Goal: Transaction & Acquisition: Purchase product/service

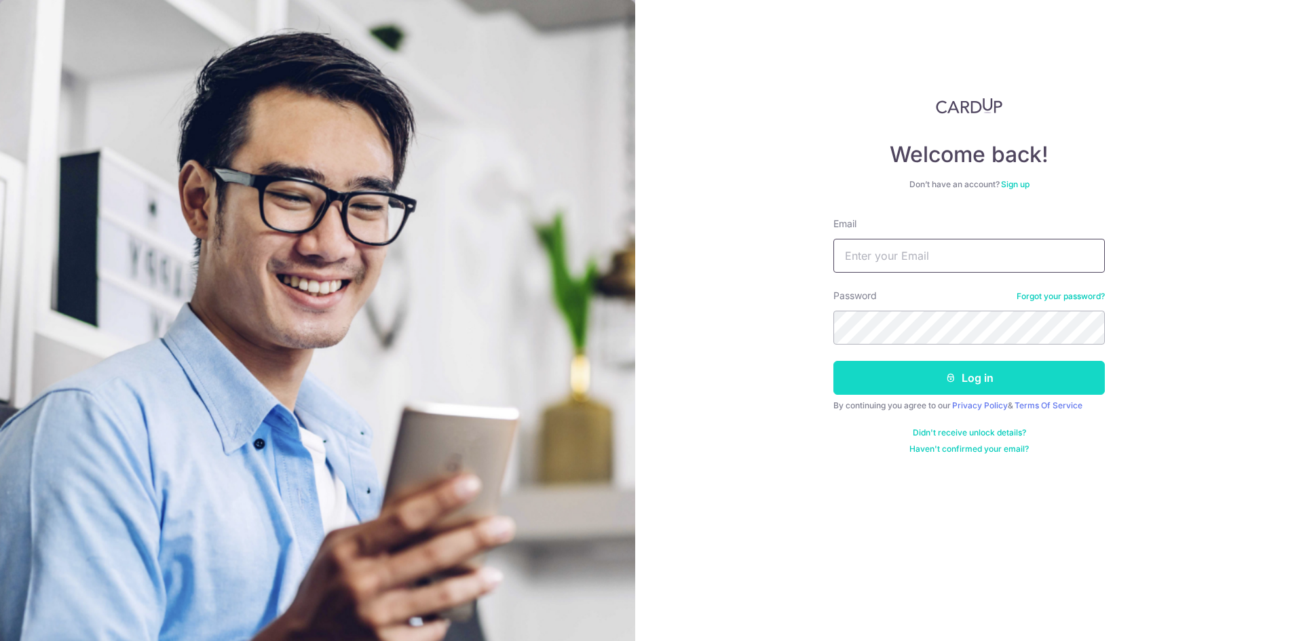
type input "lessan76@yahoo.com.sg"
click at [966, 373] on button "Log in" at bounding box center [970, 378] width 272 height 34
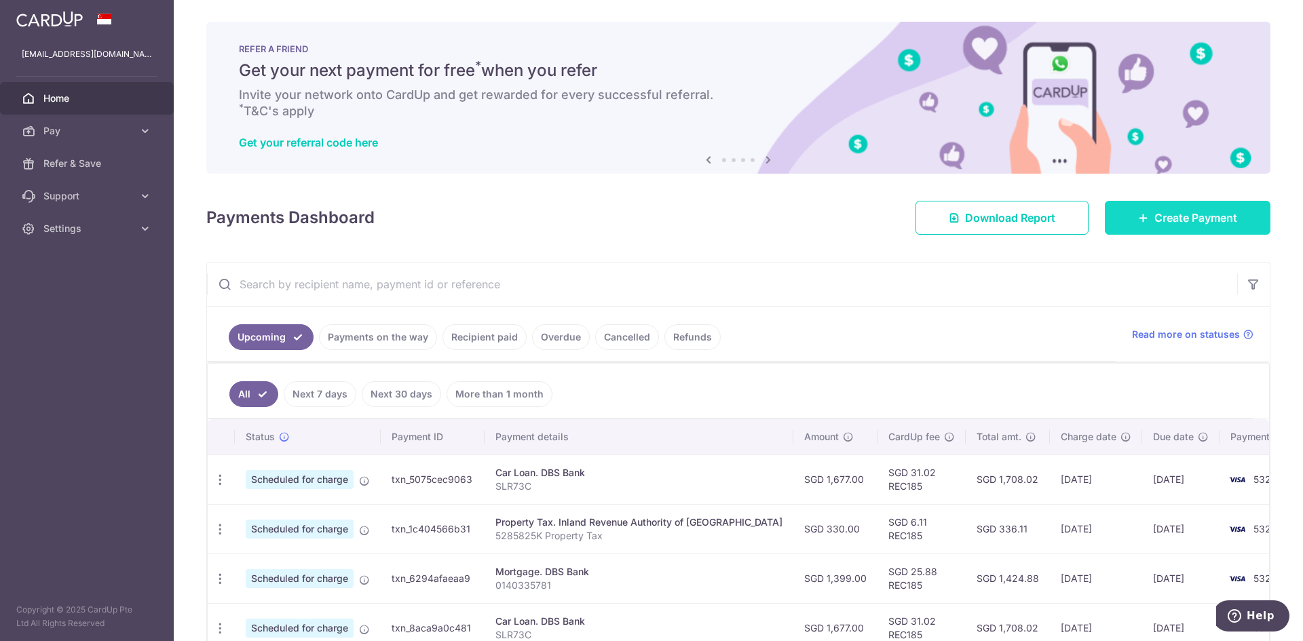
click at [1138, 219] on icon at bounding box center [1143, 217] width 11 height 11
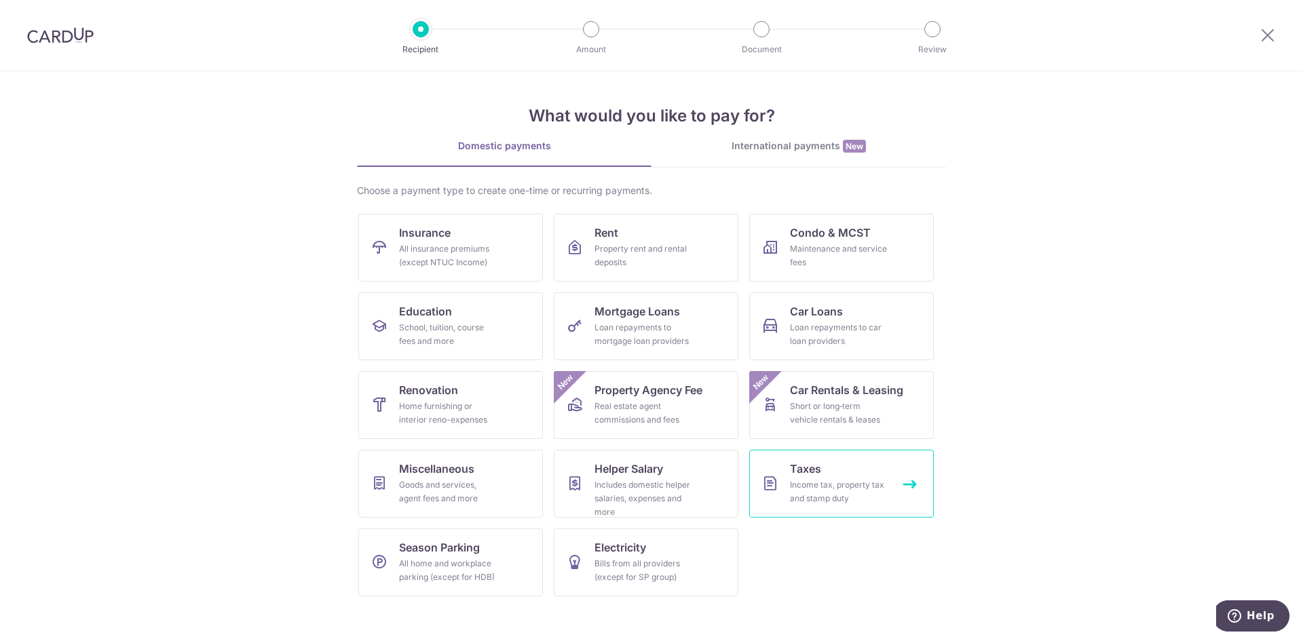
click at [811, 467] on span "Taxes" at bounding box center [805, 469] width 31 height 16
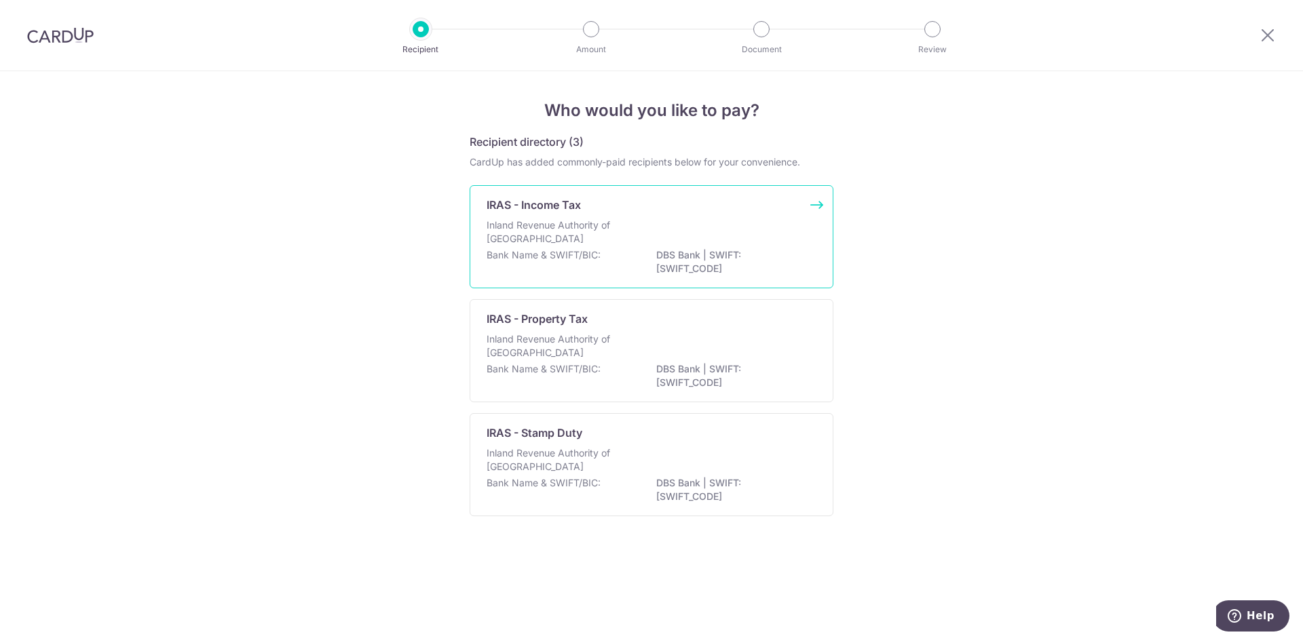
click at [538, 205] on p "IRAS - Income Tax" at bounding box center [534, 205] width 94 height 16
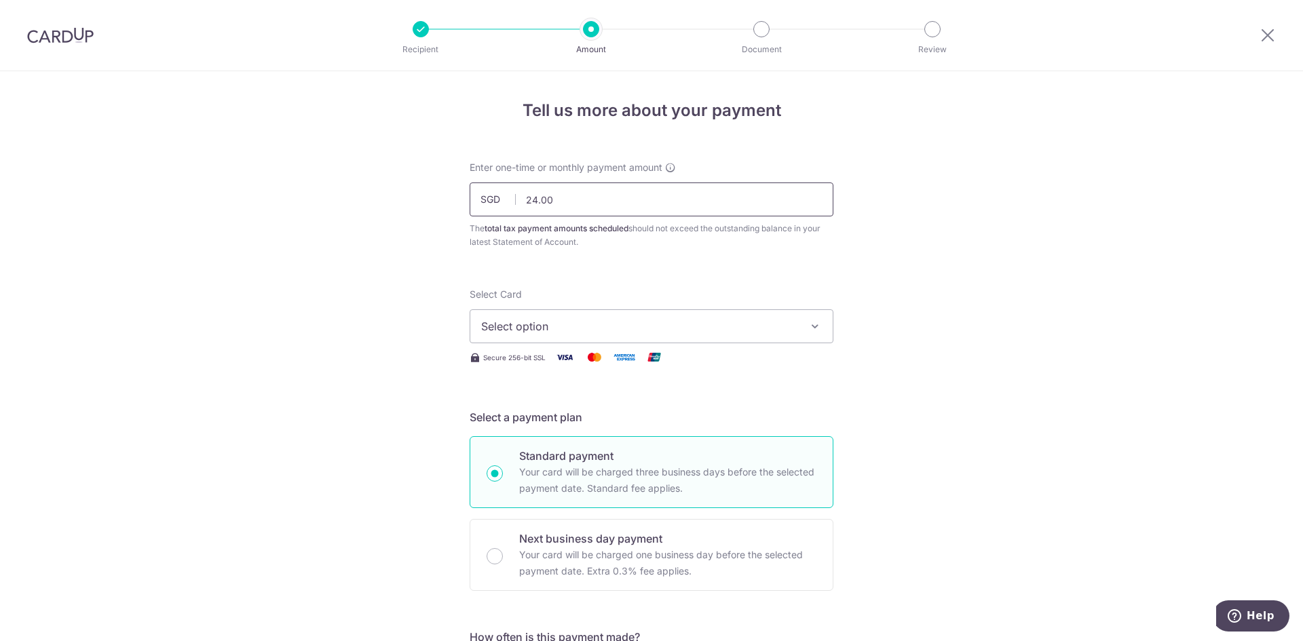
click at [567, 206] on input "24.00" at bounding box center [652, 200] width 364 height 34
type input "2,627.97"
click at [615, 325] on span "Select option" at bounding box center [639, 326] width 316 height 16
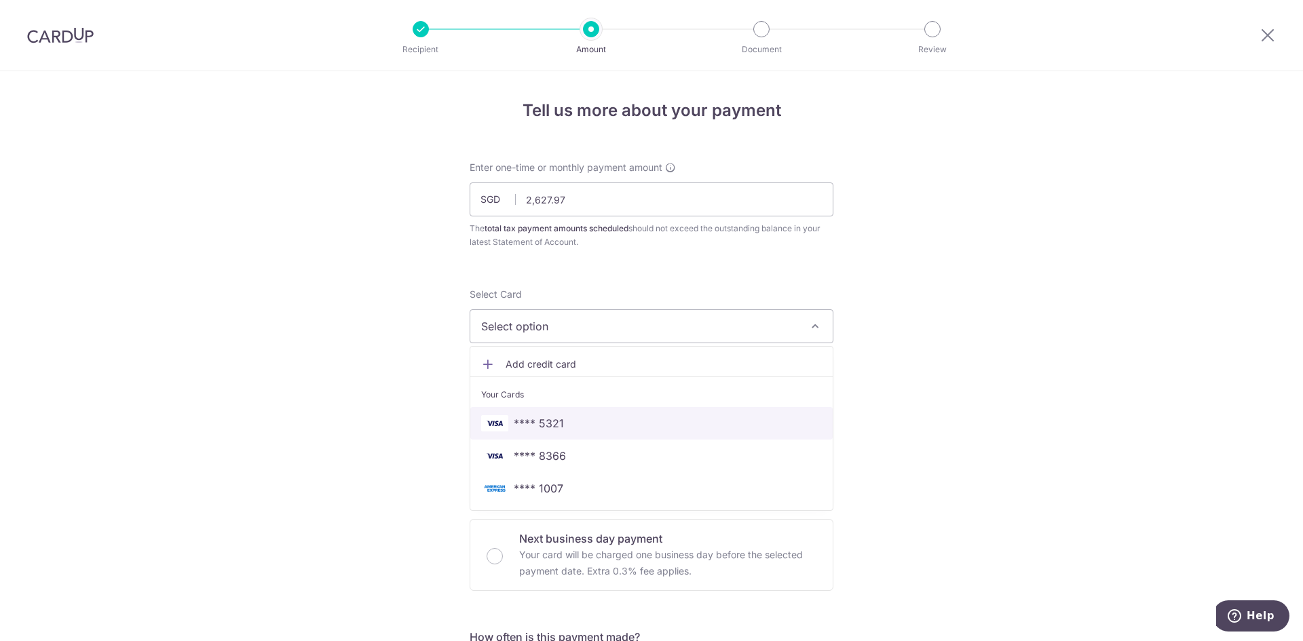
click at [568, 422] on span "**** 5321" at bounding box center [651, 423] width 341 height 16
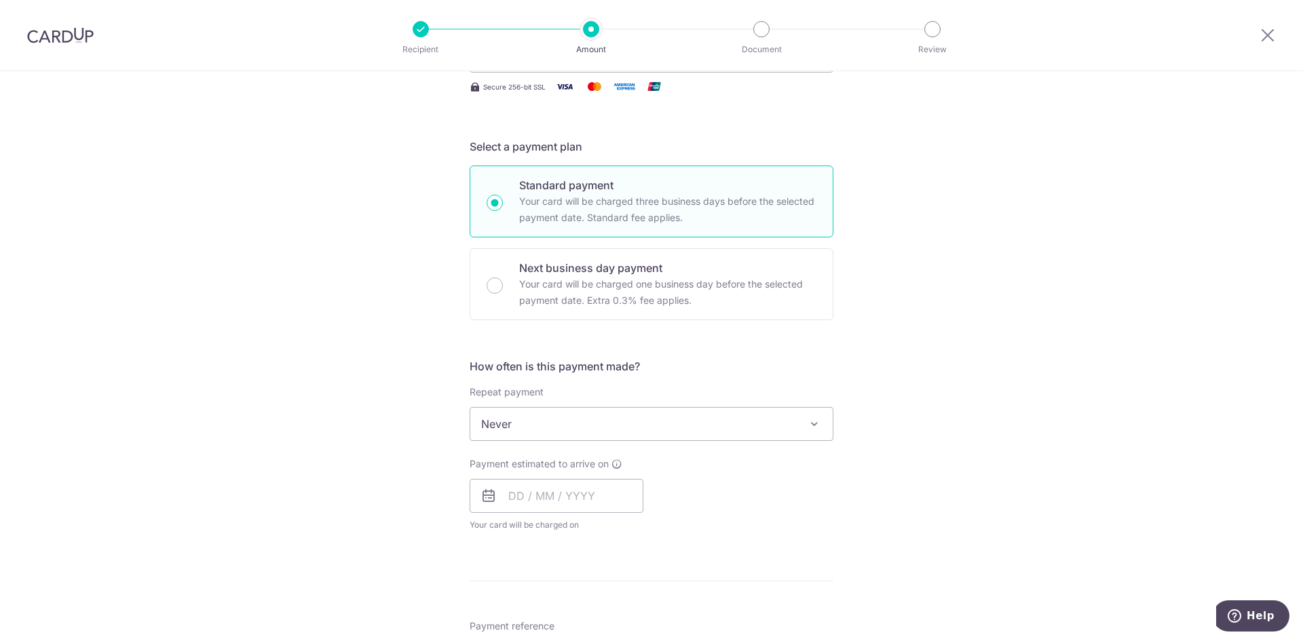
scroll to position [272, 0]
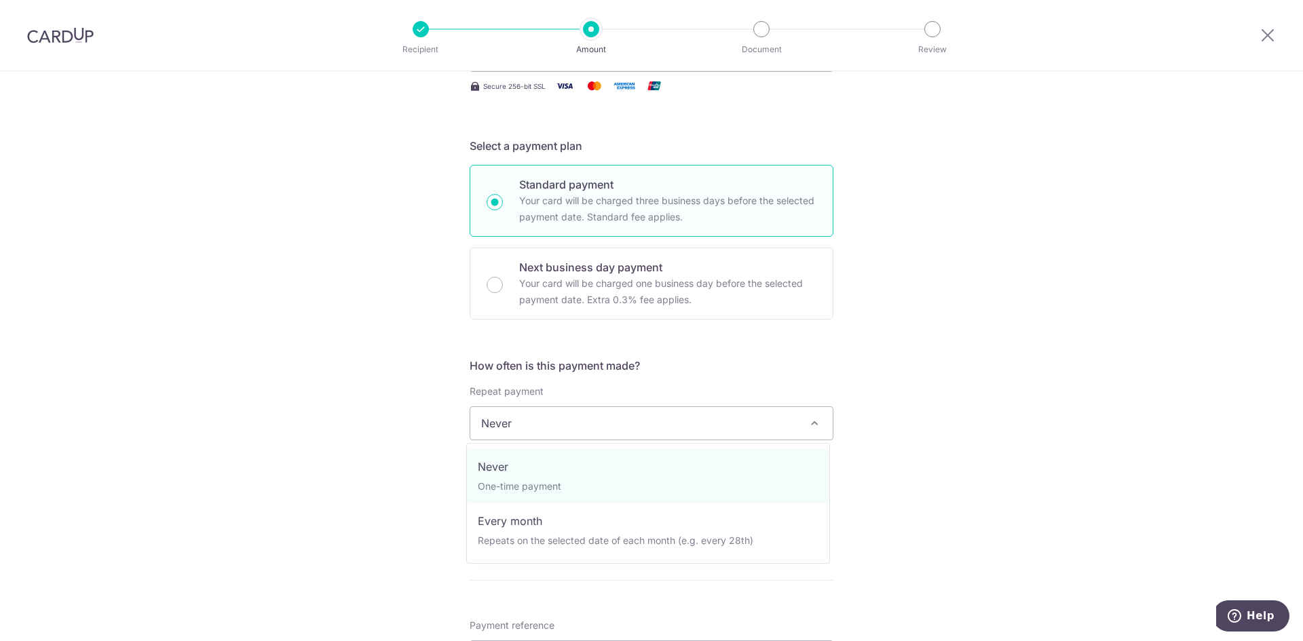
click at [694, 437] on span "Never" at bounding box center [651, 423] width 362 height 33
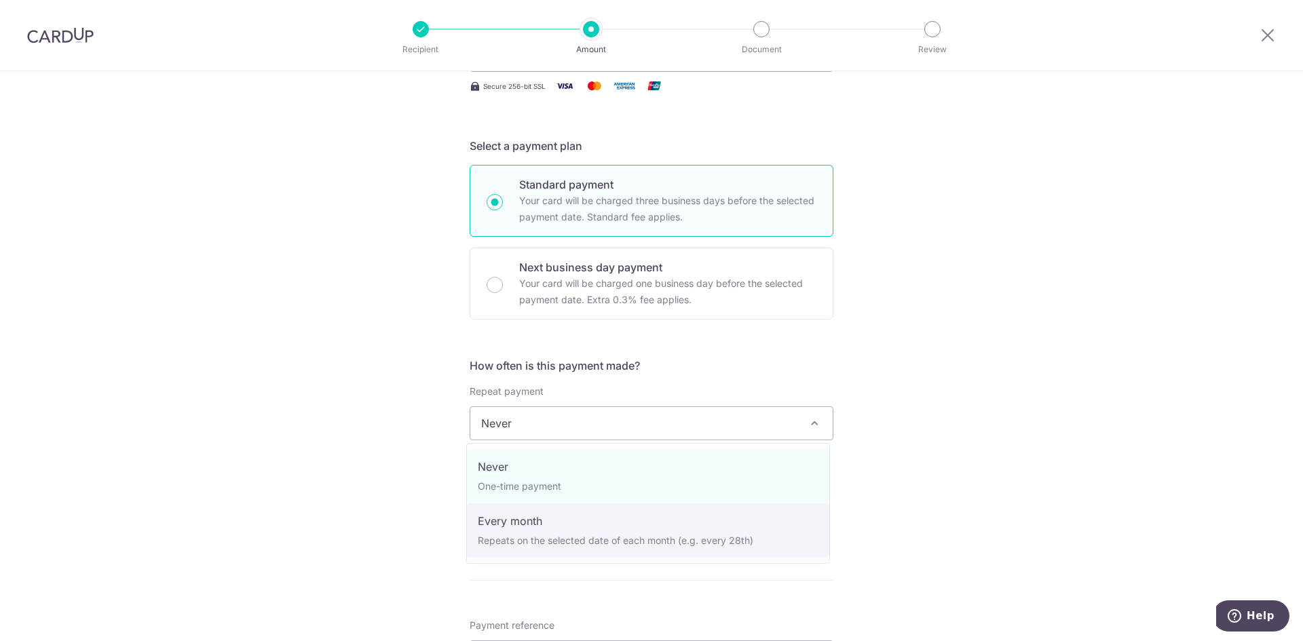
select select "3"
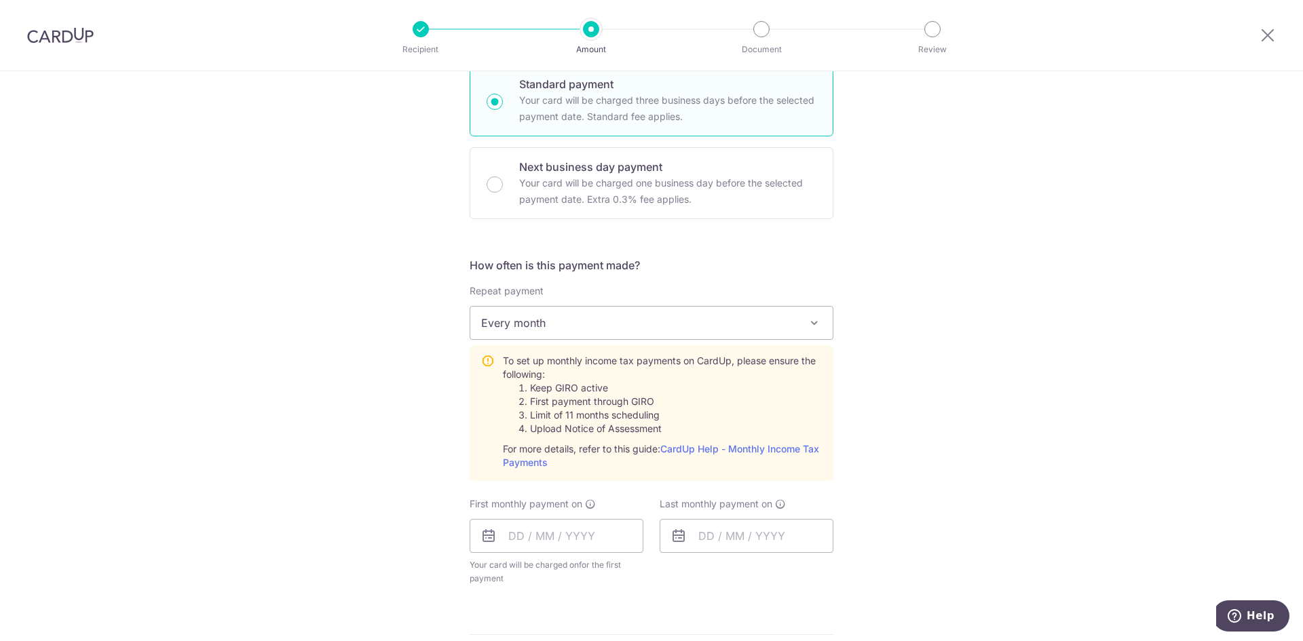
scroll to position [407, 0]
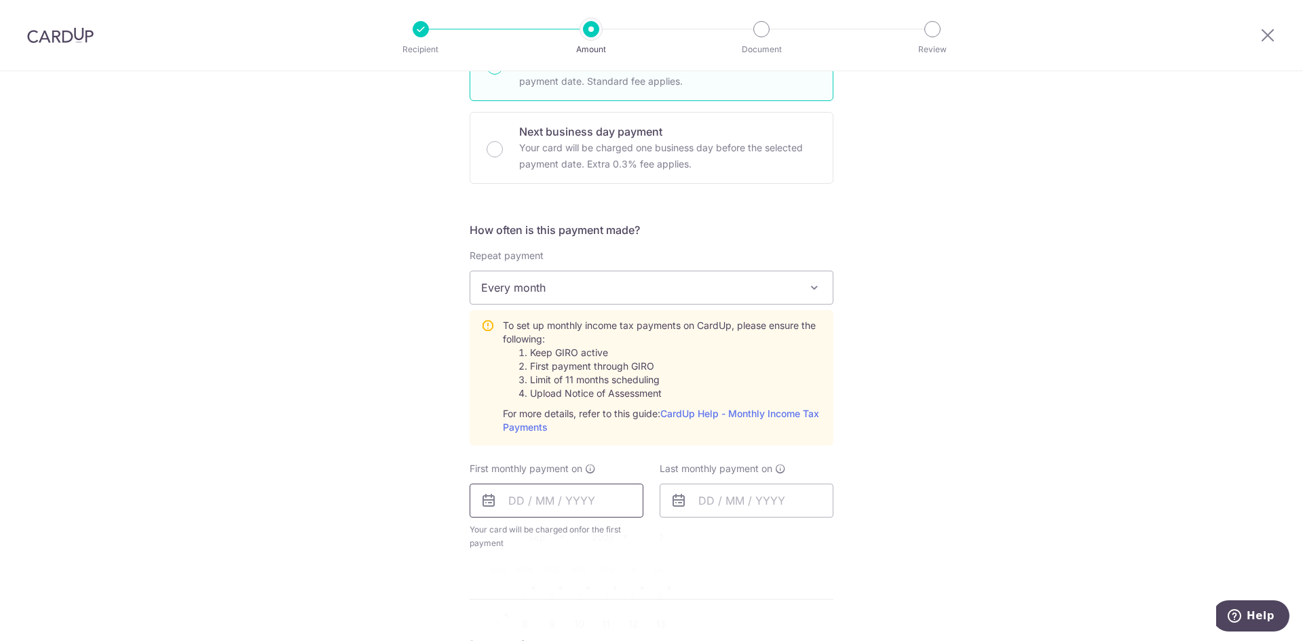
click at [532, 501] on input "text" at bounding box center [557, 501] width 174 height 34
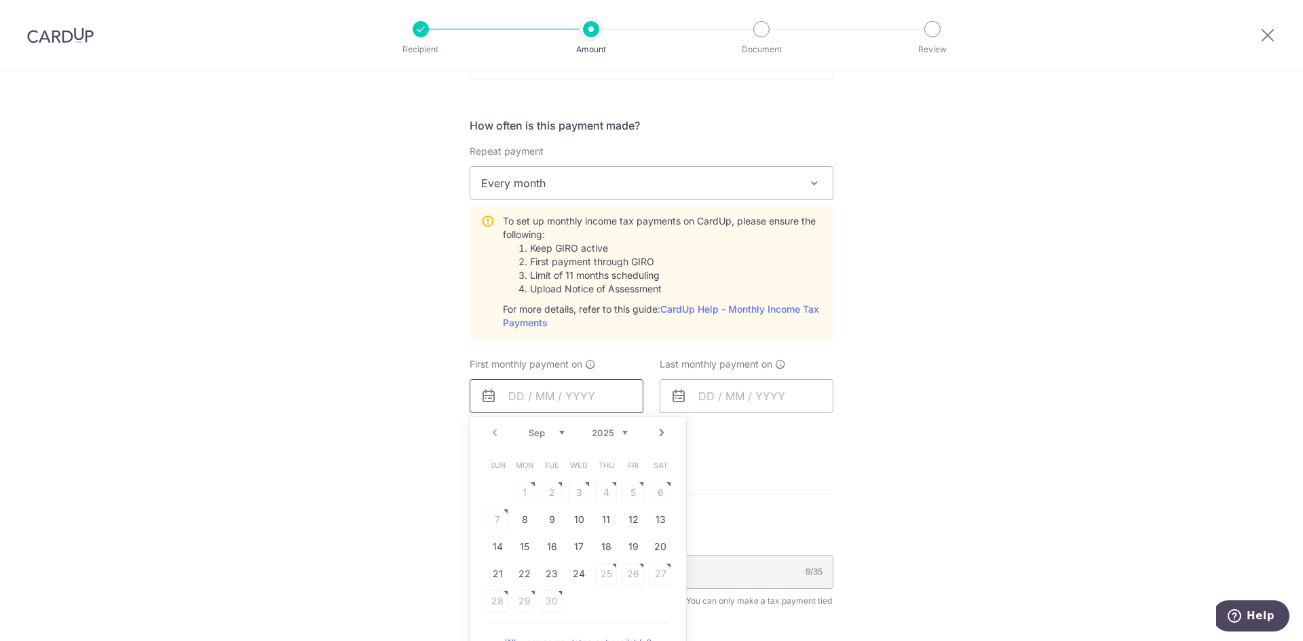
scroll to position [543, 0]
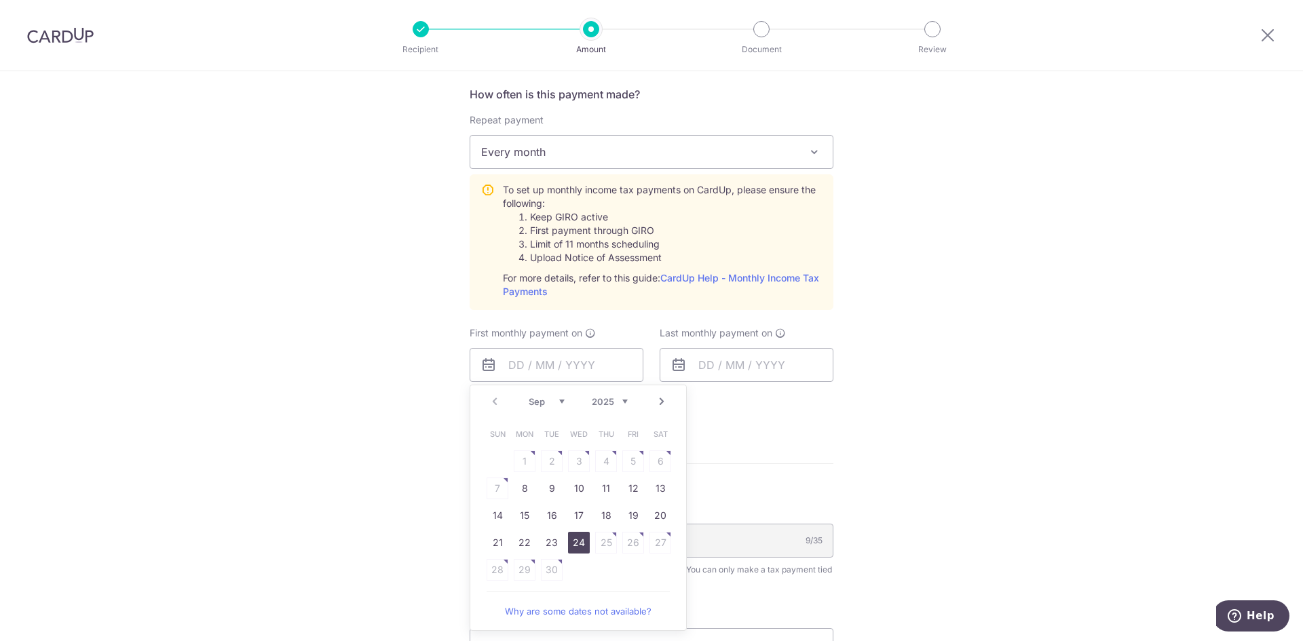
click at [568, 538] on link "24" at bounding box center [579, 543] width 22 height 22
type input "24/09/2025"
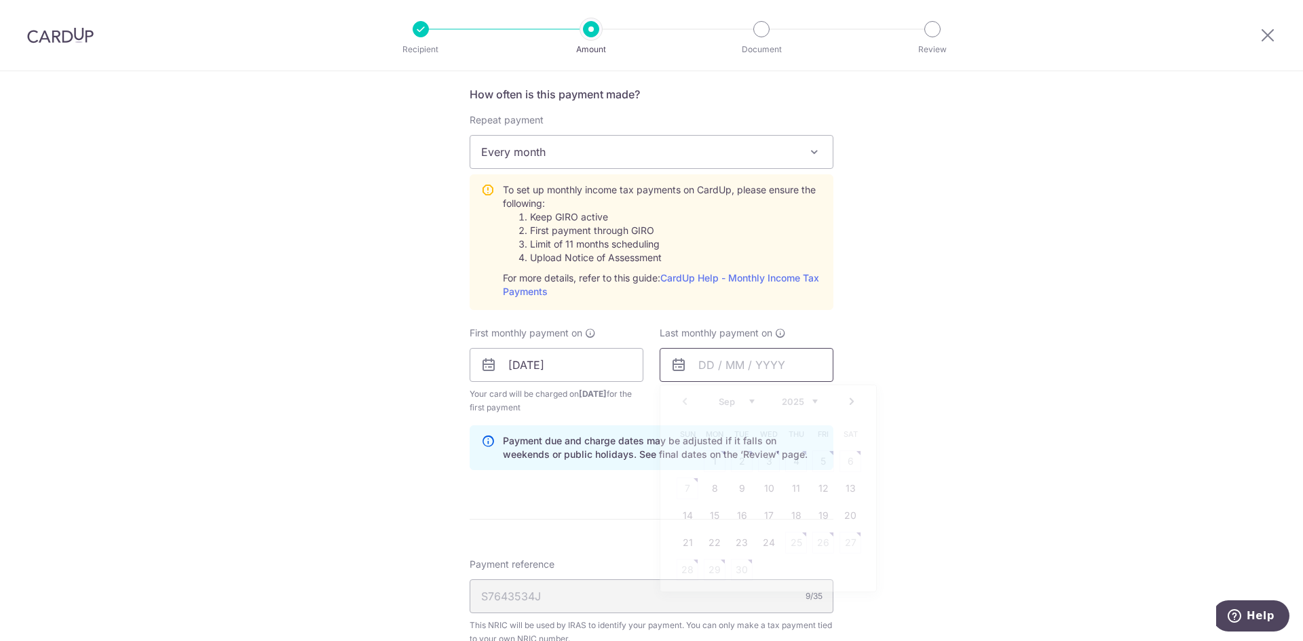
click at [779, 355] on input "text" at bounding box center [747, 365] width 174 height 34
click at [846, 400] on link "Next" at bounding box center [852, 402] width 16 height 16
click at [792, 539] on link "25" at bounding box center [796, 543] width 22 height 22
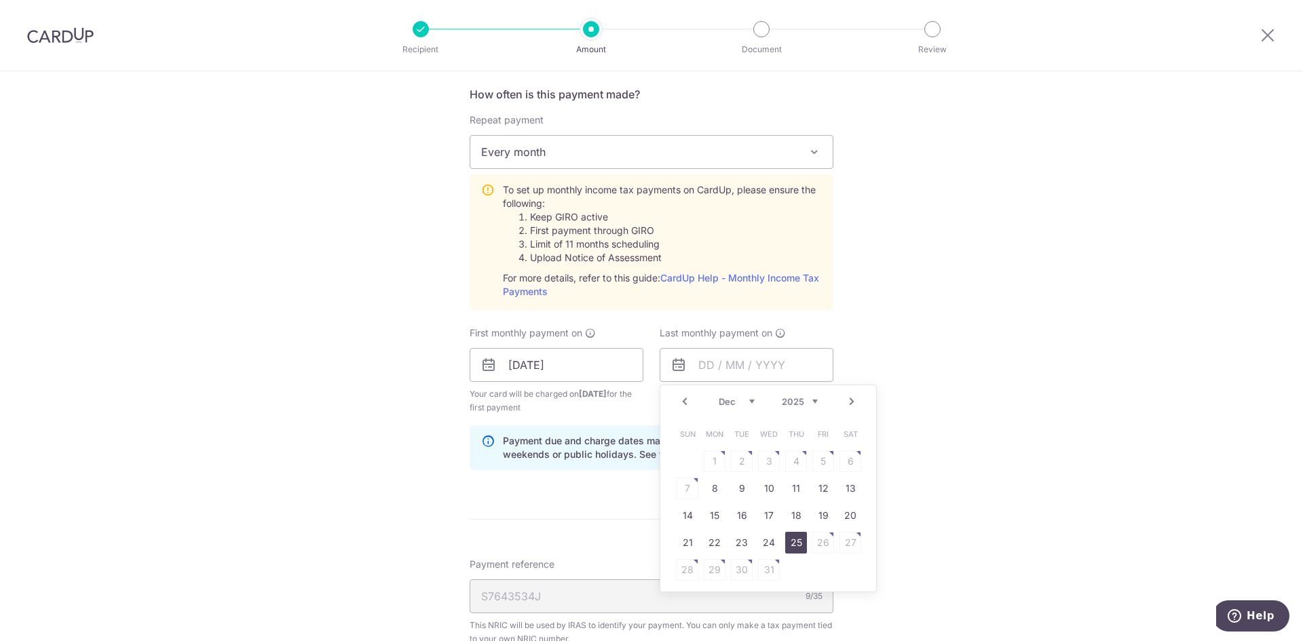
type input "25/12/2025"
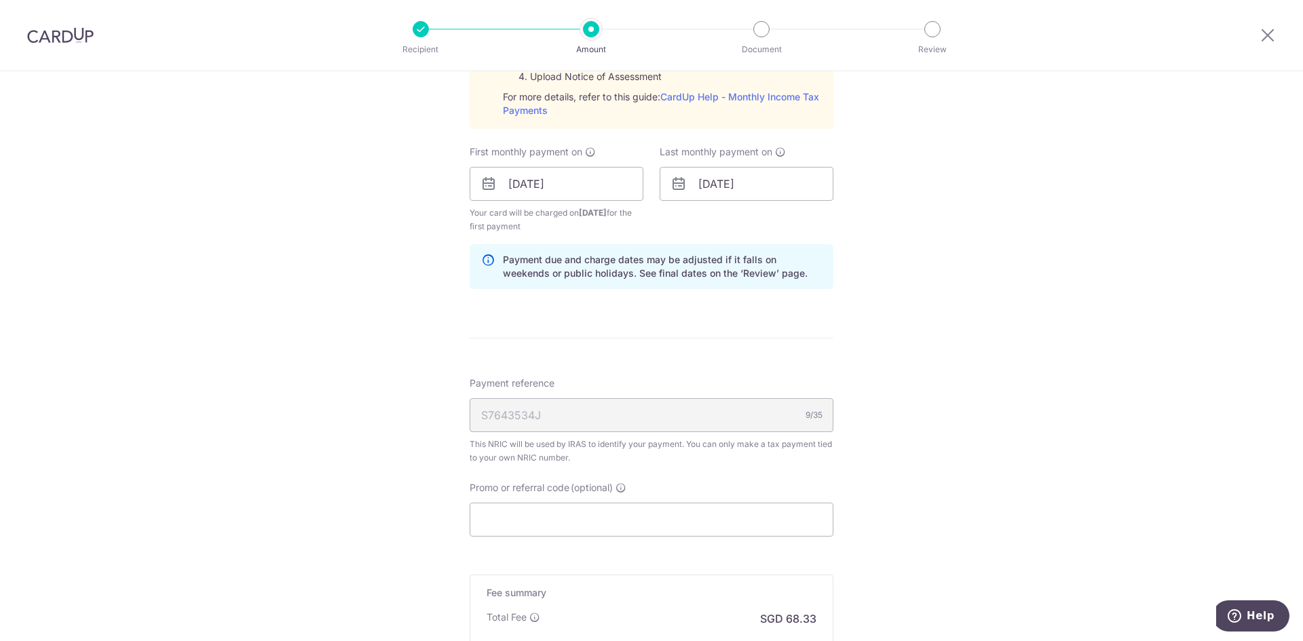
scroll to position [747, 0]
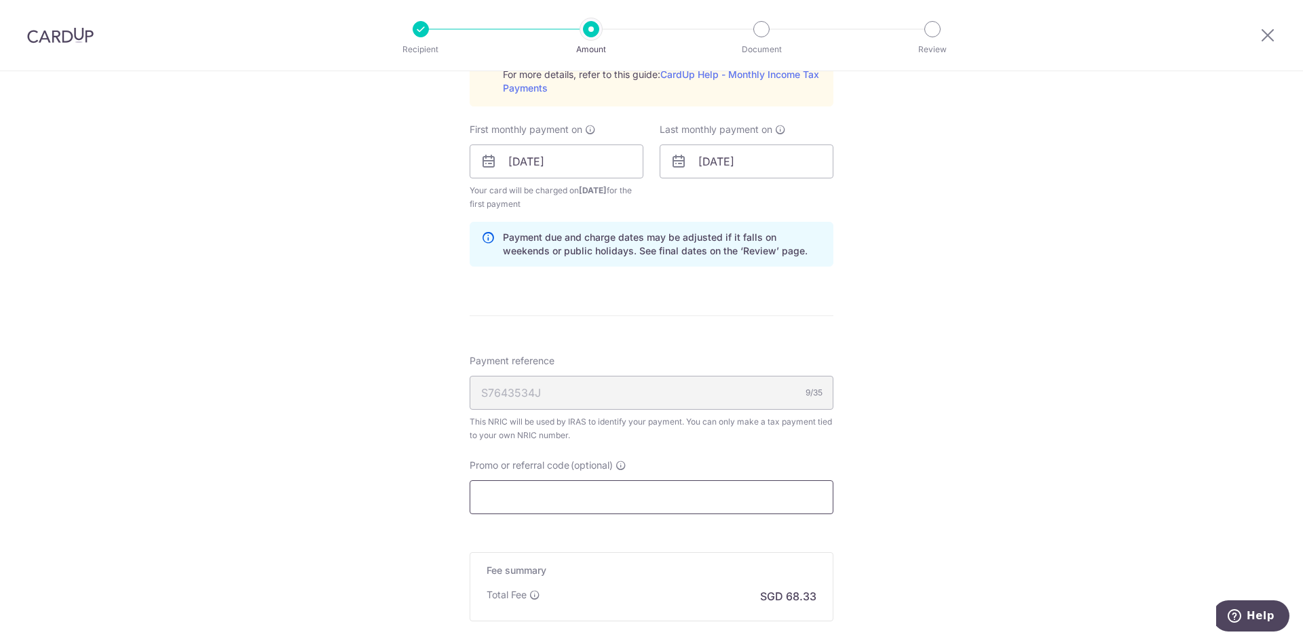
click at [691, 505] on input "Promo or referral code (optional)" at bounding box center [652, 498] width 364 height 34
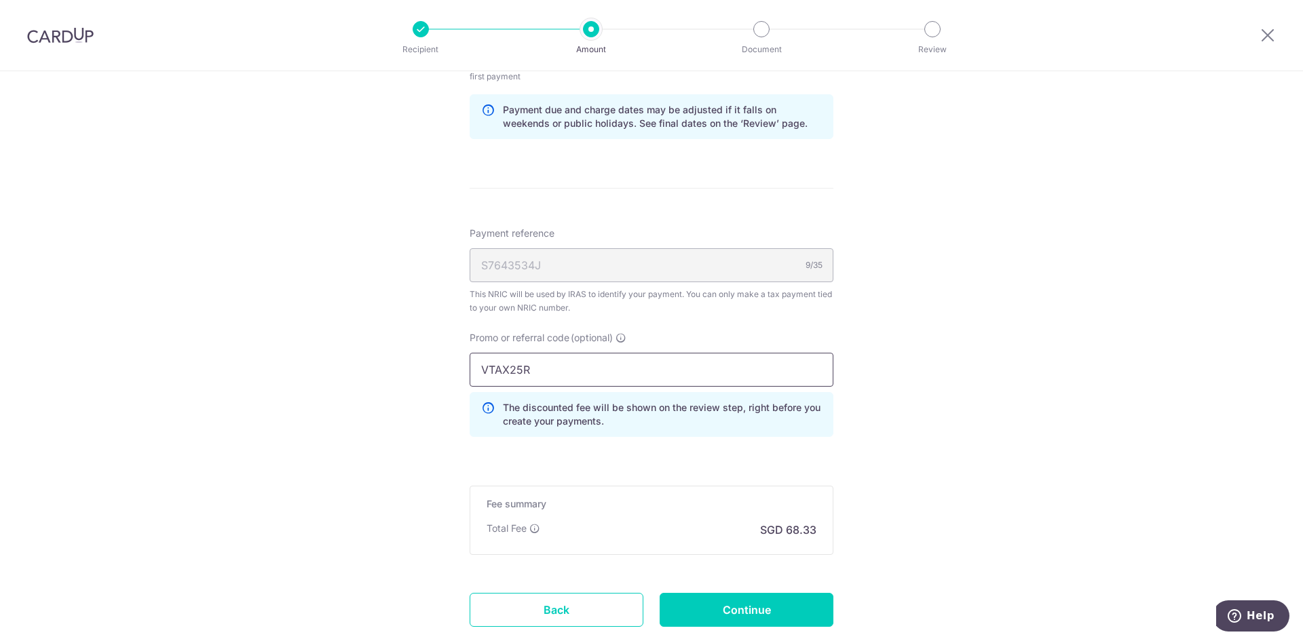
scroll to position [950, 0]
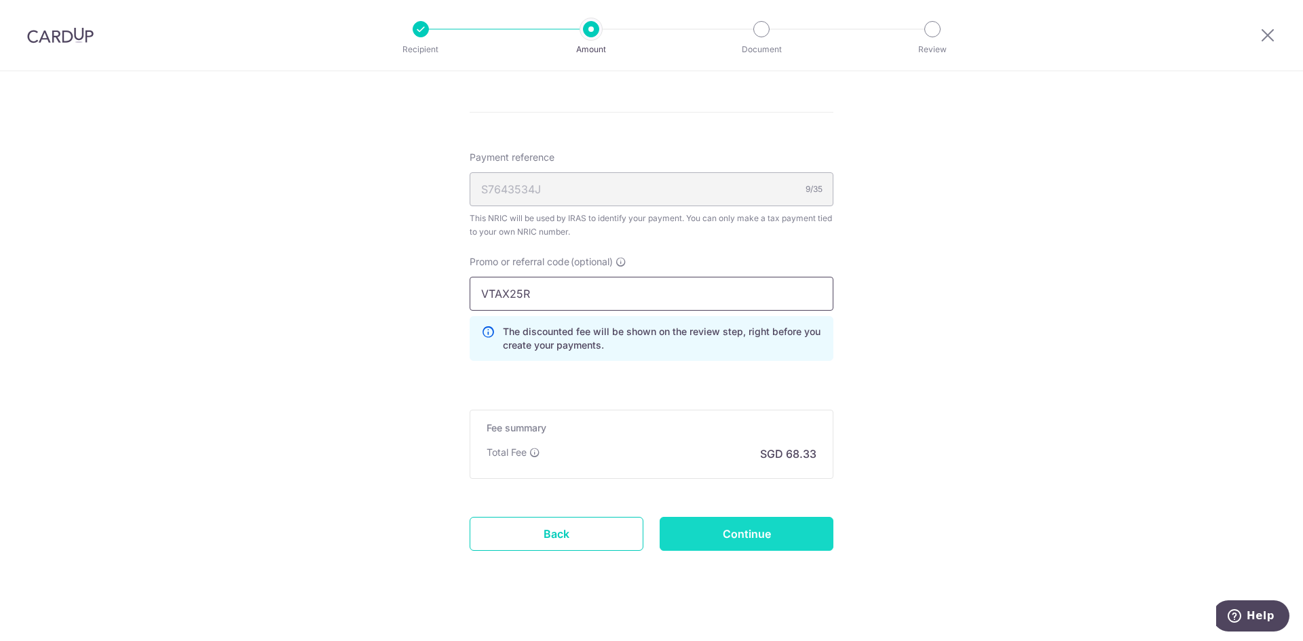
type input "VTAX25R"
click at [751, 539] on input "Continue" at bounding box center [747, 534] width 174 height 34
type input "Create Schedule"
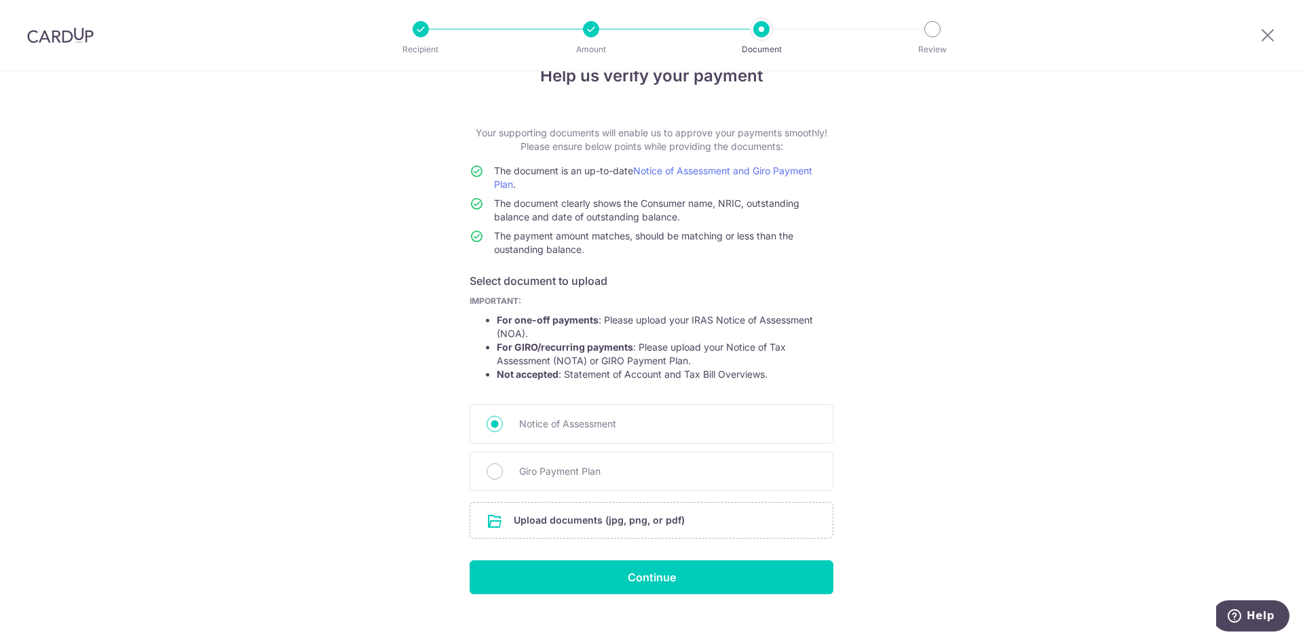
scroll to position [52, 0]
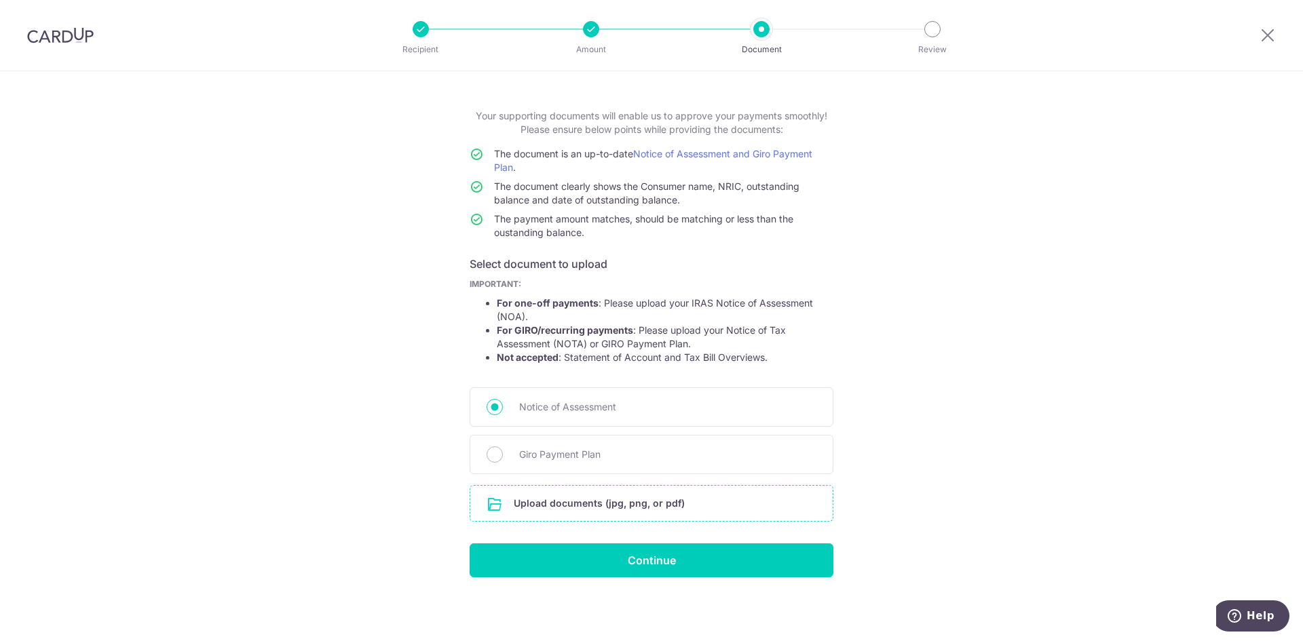
click at [624, 505] on input "file" at bounding box center [651, 503] width 362 height 35
click at [495, 457] on input "Giro Payment Plan" at bounding box center [495, 455] width 16 height 16
radio input "true"
click at [630, 558] on input "Continue" at bounding box center [652, 561] width 364 height 34
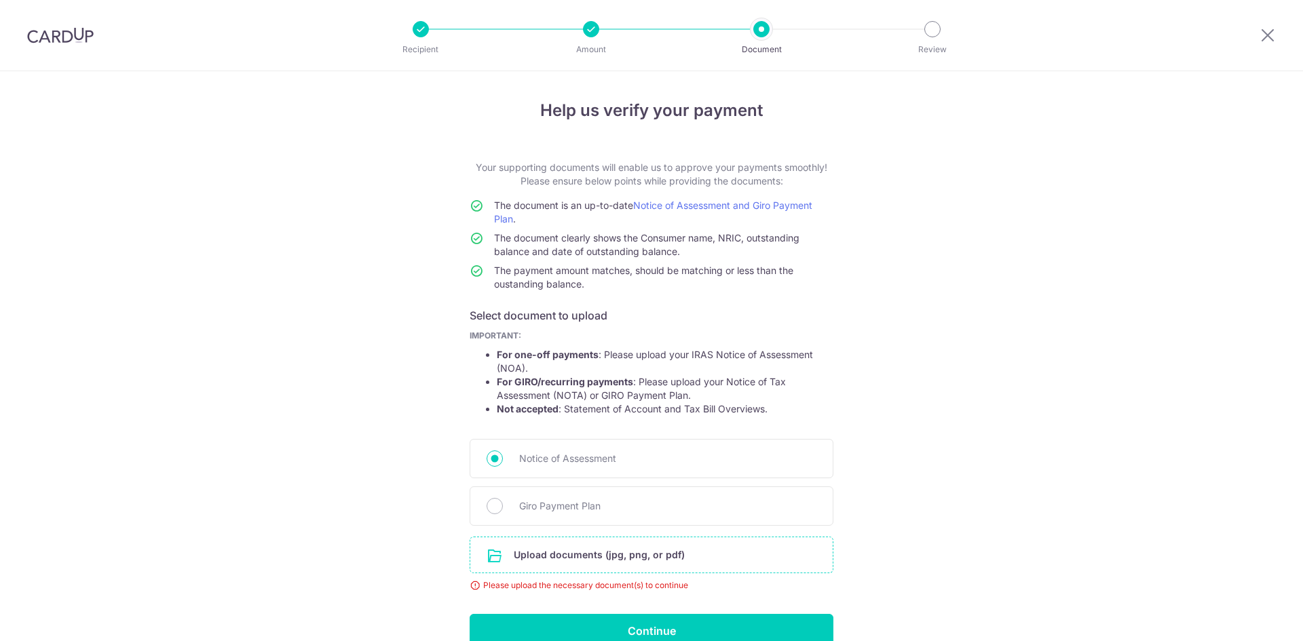
scroll to position [71, 0]
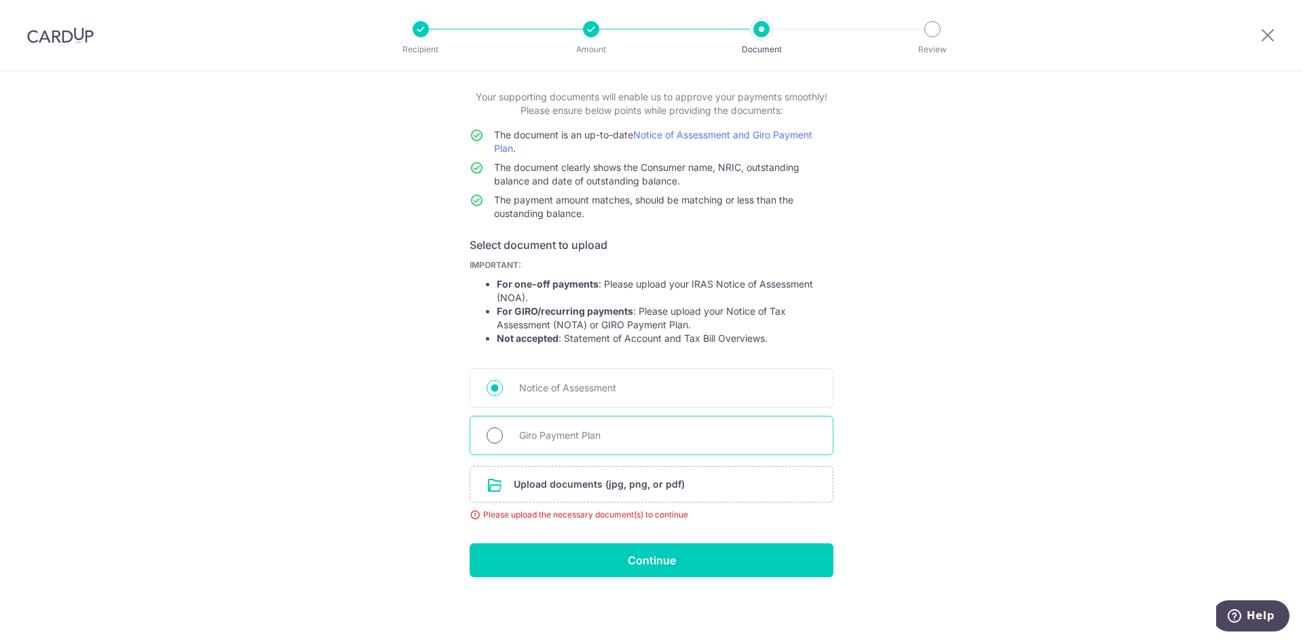
click at [496, 441] on input "Giro Payment Plan" at bounding box center [495, 436] width 16 height 16
radio input "true"
click at [548, 482] on input "file" at bounding box center [651, 484] width 362 height 35
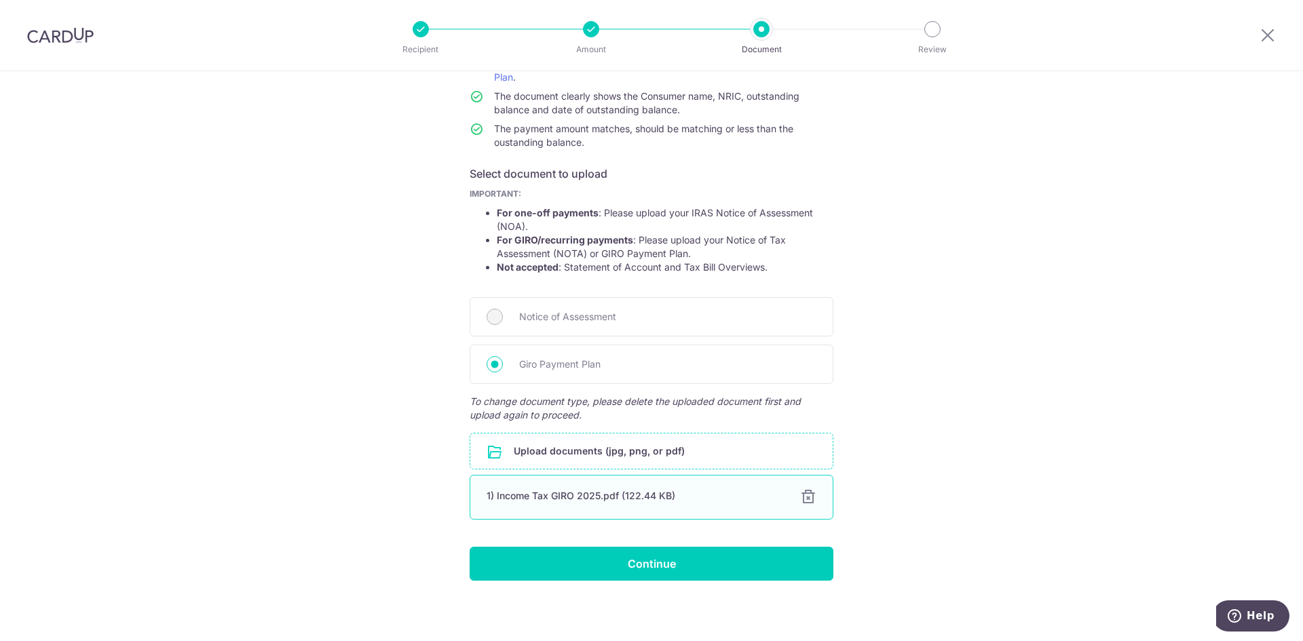
scroll to position [145, 0]
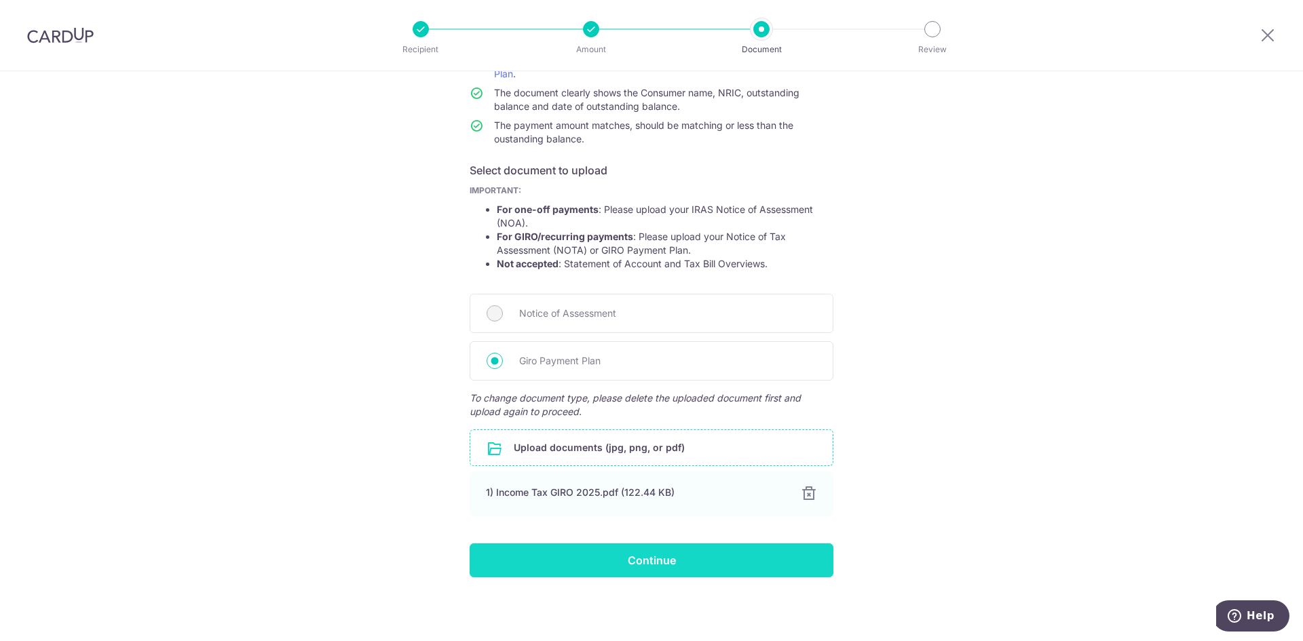
click at [654, 565] on input "Continue" at bounding box center [652, 561] width 364 height 34
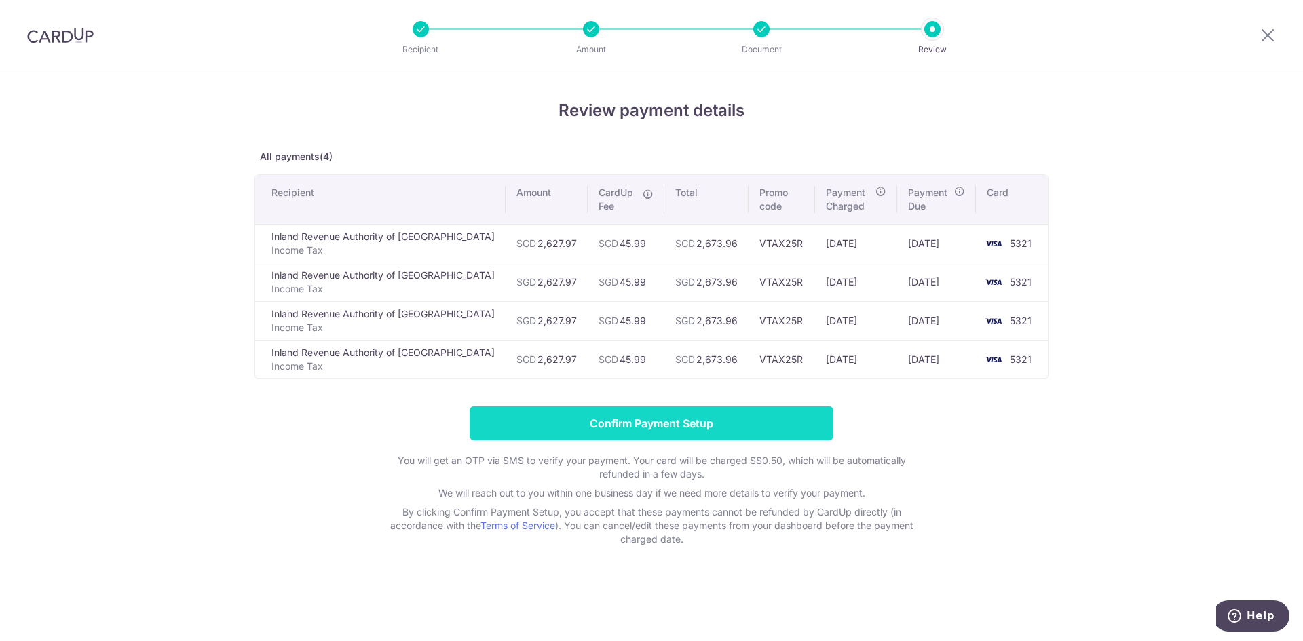
click at [628, 425] on input "Confirm Payment Setup" at bounding box center [652, 424] width 364 height 34
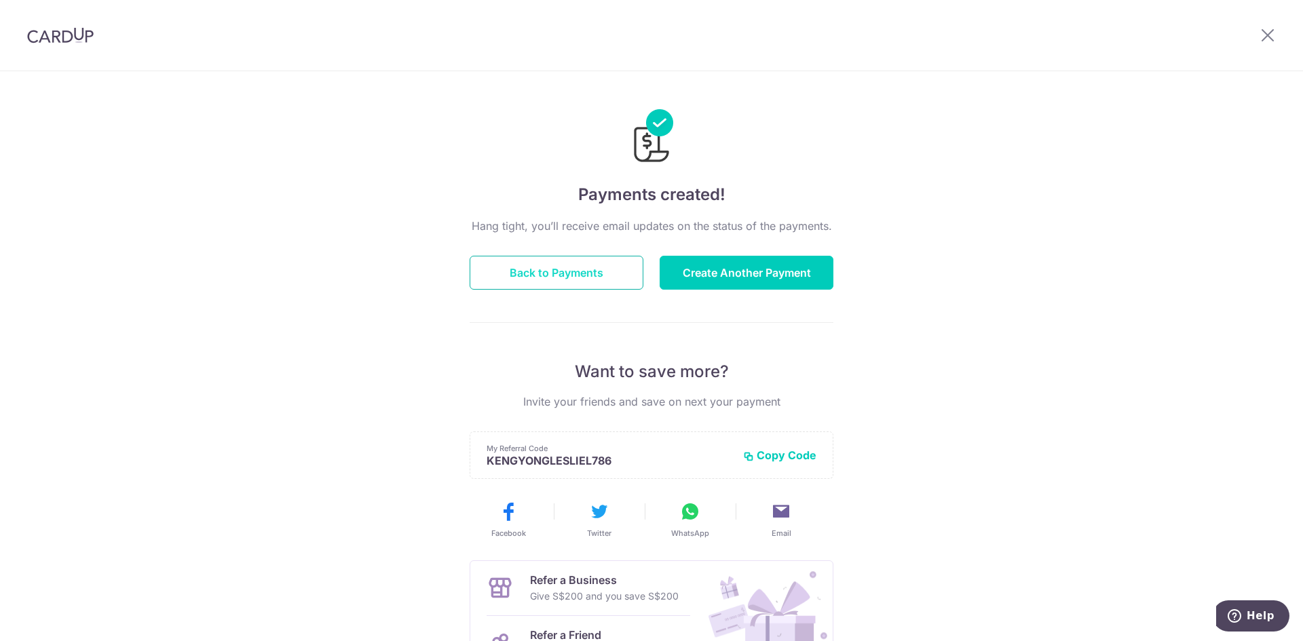
click at [517, 270] on button "Back to Payments" at bounding box center [557, 273] width 174 height 34
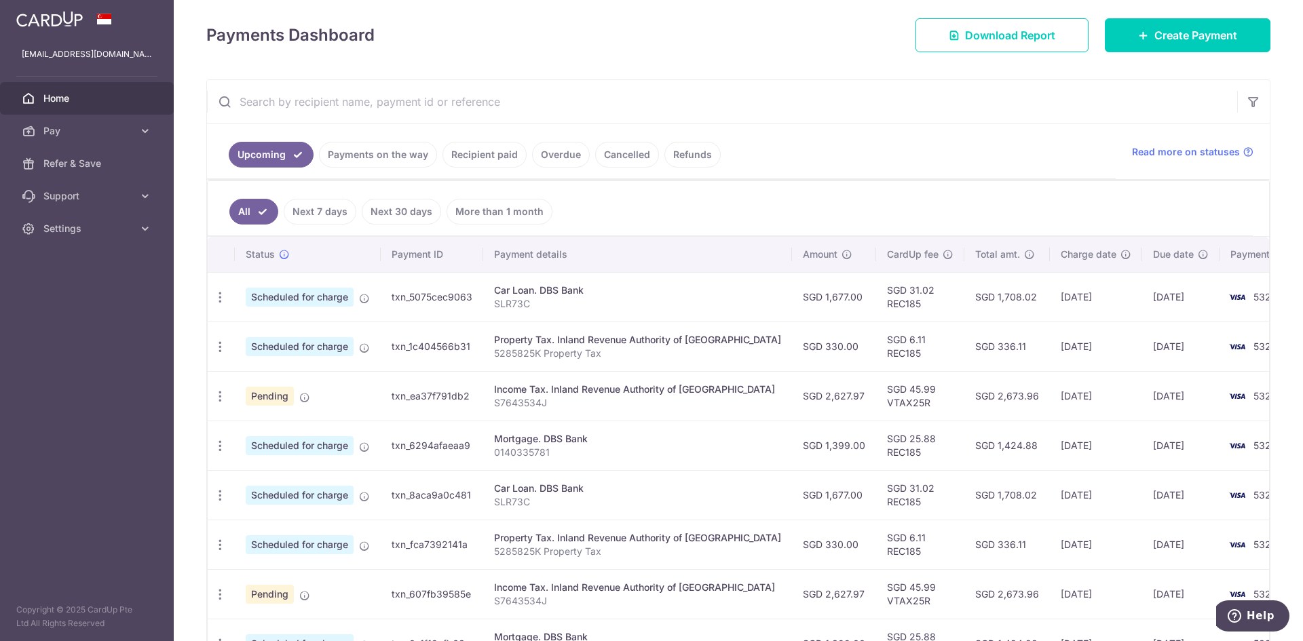
scroll to position [204, 0]
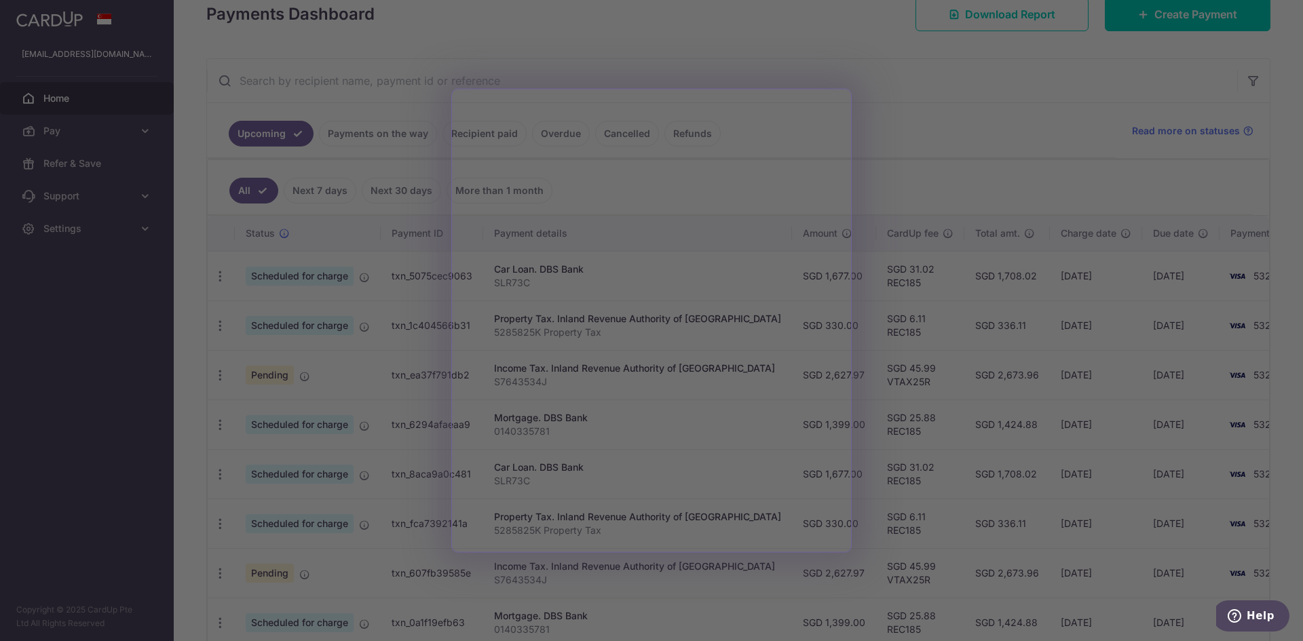
click at [917, 144] on div at bounding box center [658, 324] width 1316 height 648
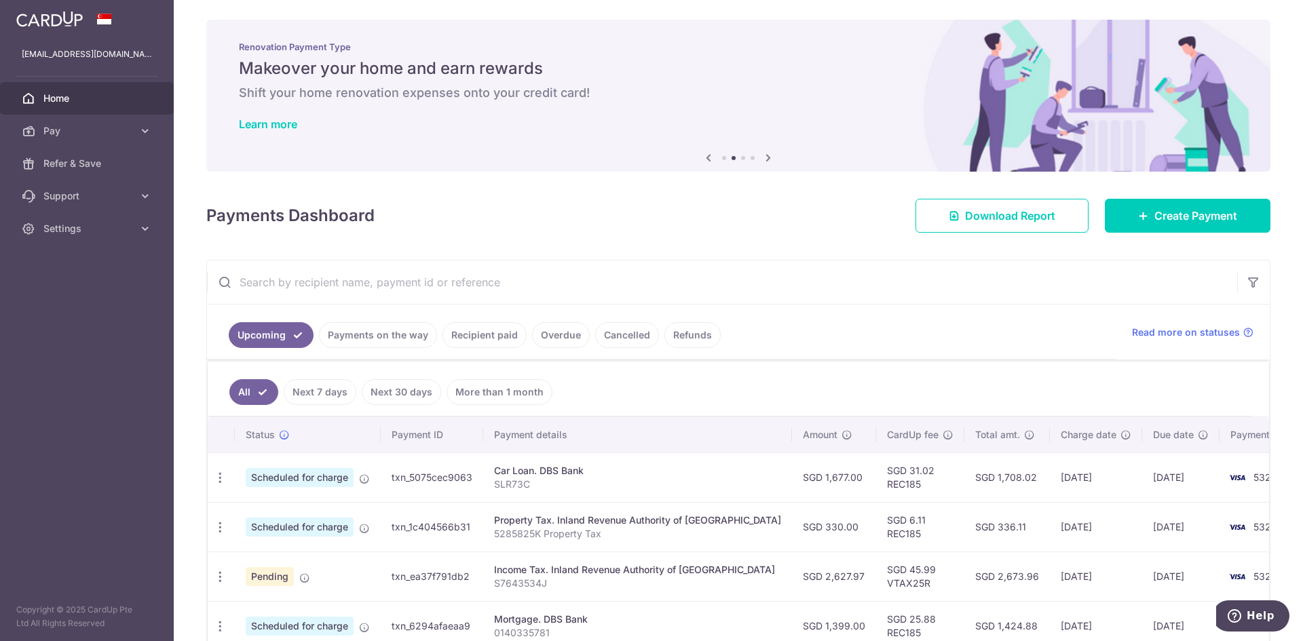
scroll to position [0, 0]
